Goal: Browse casually

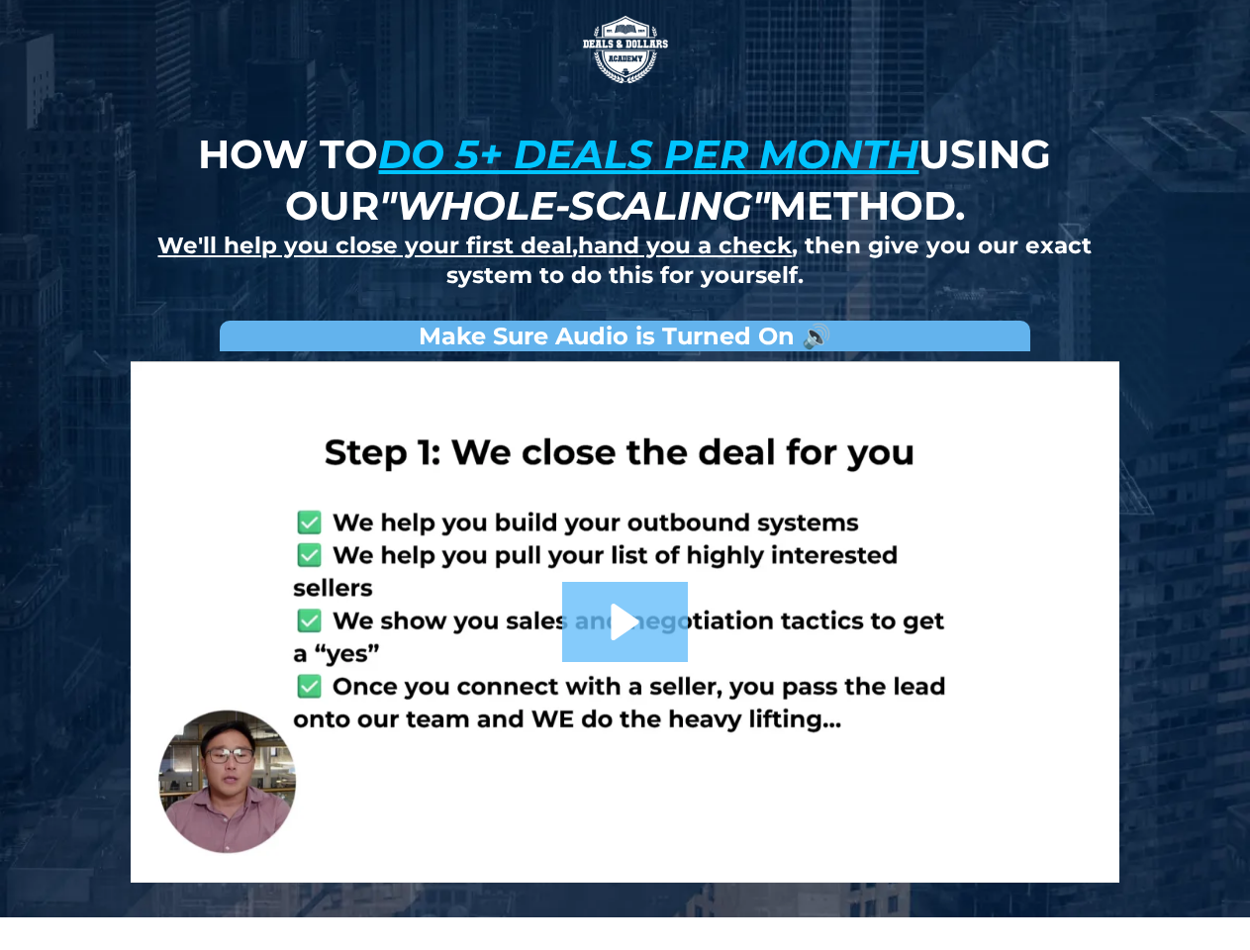
click at [626, 50] on img at bounding box center [625, 49] width 99 height 99
click at [626, 622] on link at bounding box center [626, 622] width 990 height 522
